Goal: Transaction & Acquisition: Purchase product/service

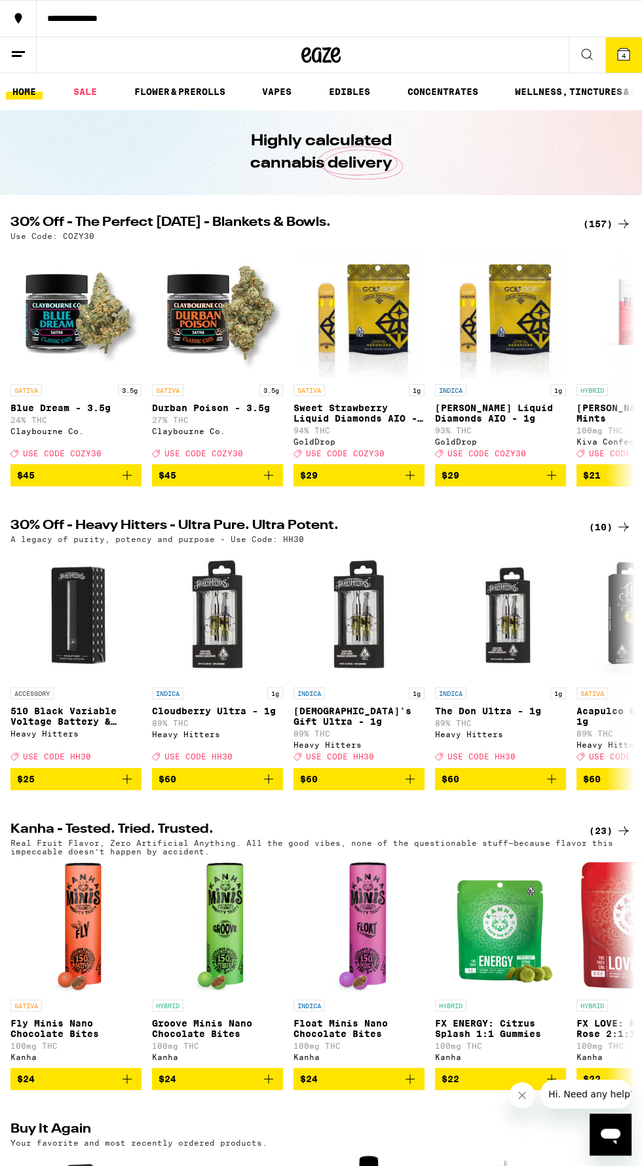
click at [605, 226] on div "(157)" at bounding box center [607, 224] width 48 height 16
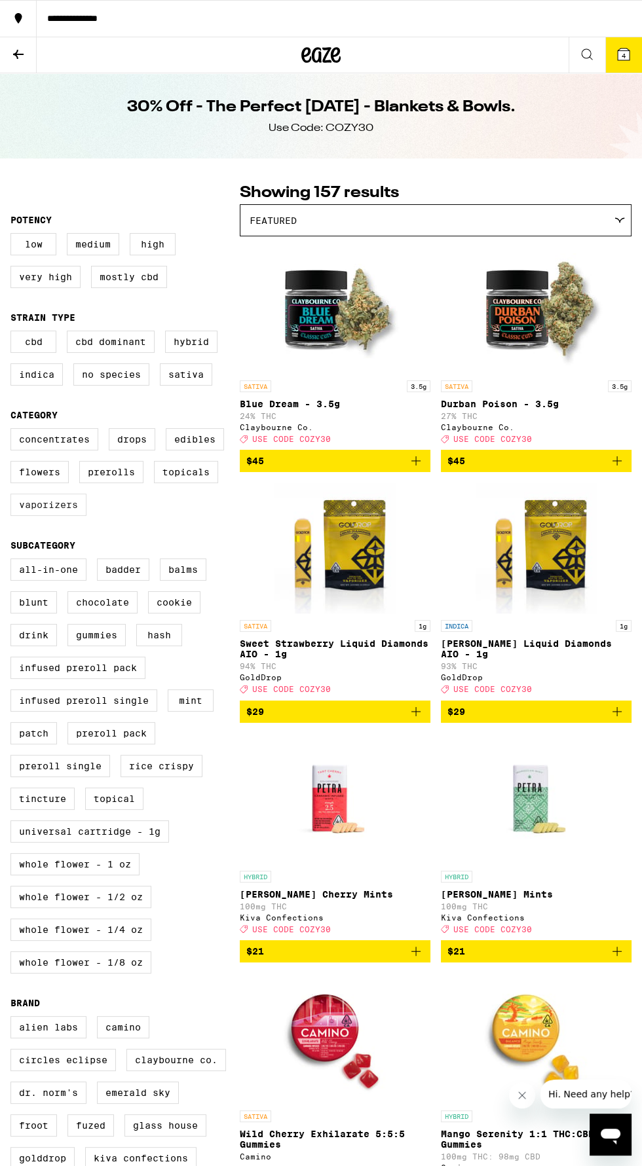
click at [58, 516] on label "Vaporizers" at bounding box center [48, 505] width 76 height 22
click at [14, 431] on input "Vaporizers" at bounding box center [13, 430] width 1 height 1
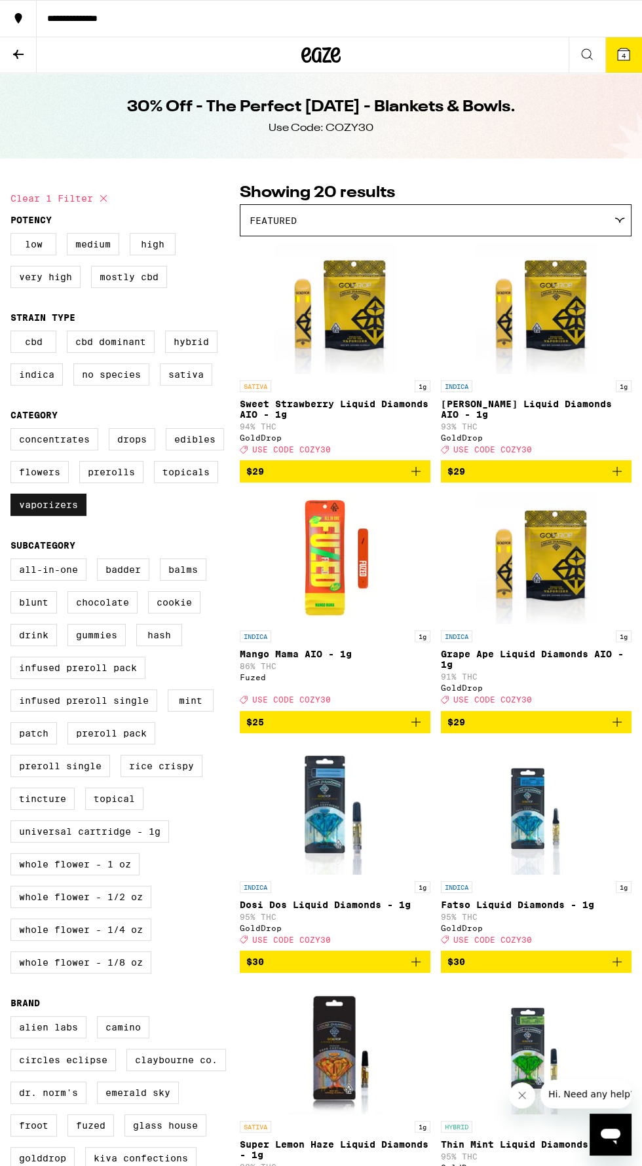
click at [60, 515] on label "Vaporizers" at bounding box center [48, 505] width 76 height 22
click at [14, 431] on input "Vaporizers" at bounding box center [13, 430] width 1 height 1
checkbox input "false"
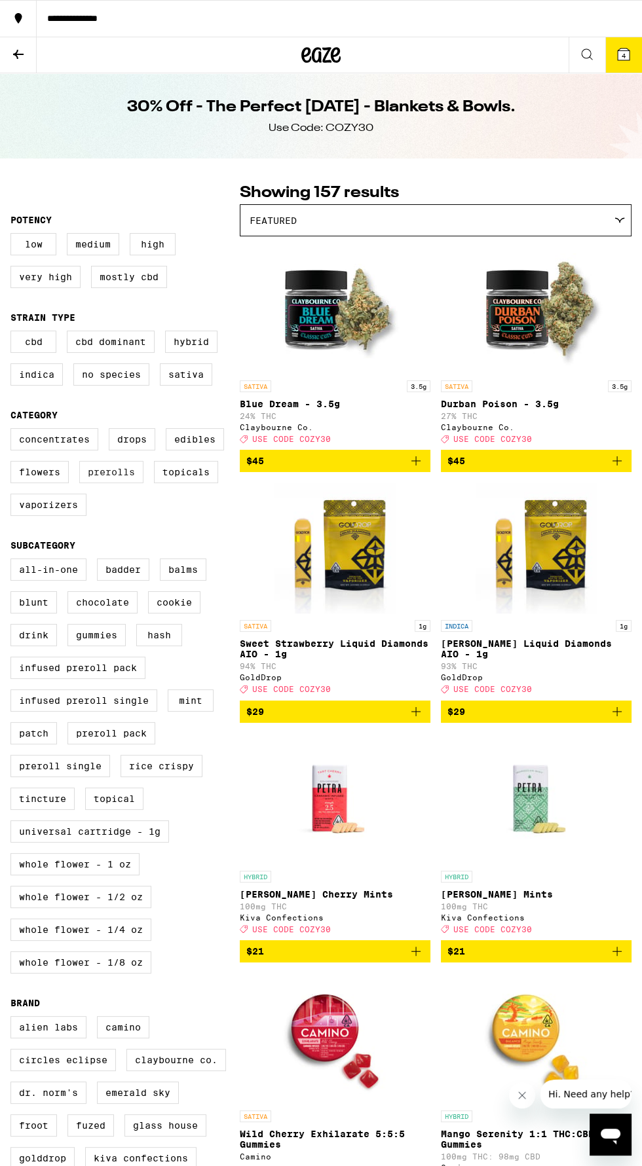
click at [121, 483] on label "Prerolls" at bounding box center [111, 472] width 64 height 22
click at [14, 431] on input "Prerolls" at bounding box center [13, 430] width 1 height 1
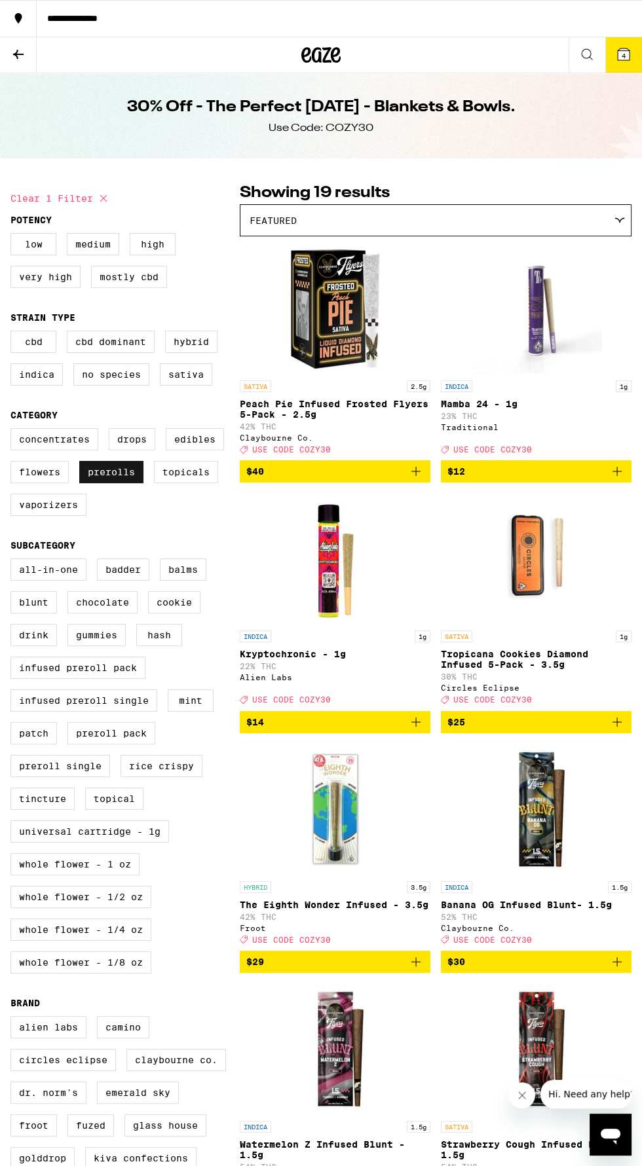
click at [118, 483] on label "Prerolls" at bounding box center [111, 472] width 64 height 22
click at [14, 431] on input "Prerolls" at bounding box center [13, 430] width 1 height 1
checkbox input "false"
